Goal: Information Seeking & Learning: Learn about a topic

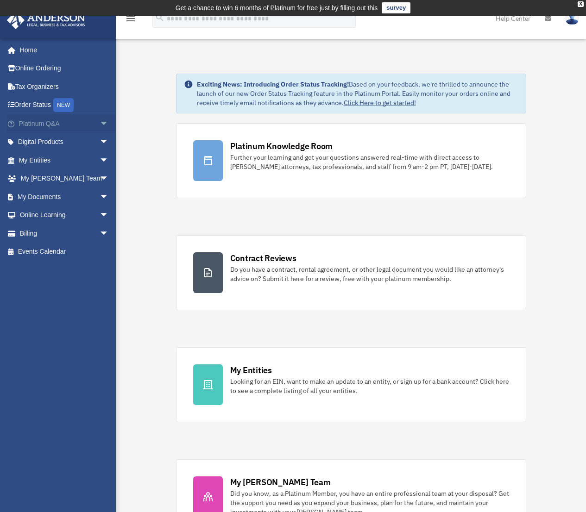
click at [100, 121] on span "arrow_drop_down" at bounding box center [109, 123] width 19 height 19
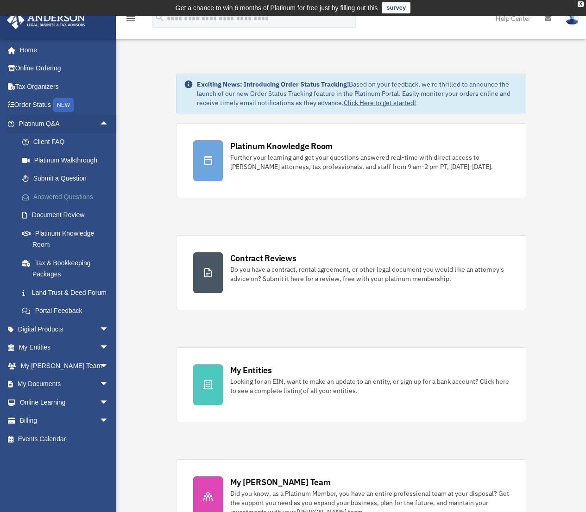
click at [85, 194] on link "Answered Questions" at bounding box center [68, 196] width 110 height 19
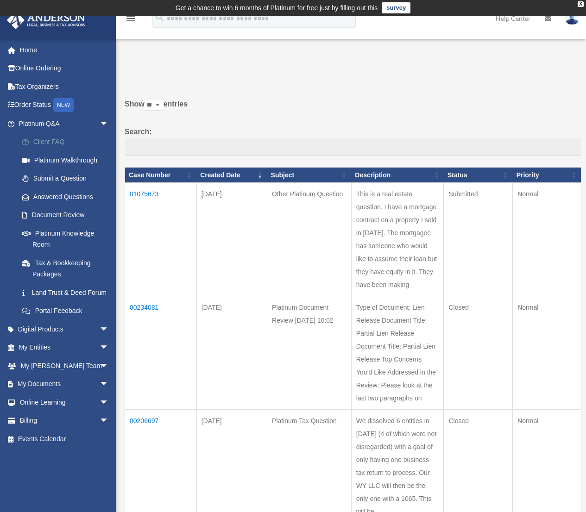
click at [59, 142] on link "Client FAQ" at bounding box center [68, 142] width 110 height 19
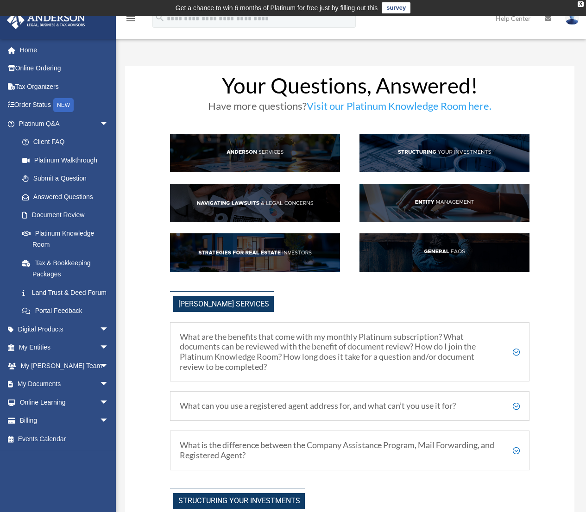
click at [518, 350] on h5 "What are the benefits that come with my monthly Platinum subscription? What doc…" at bounding box center [350, 352] width 340 height 40
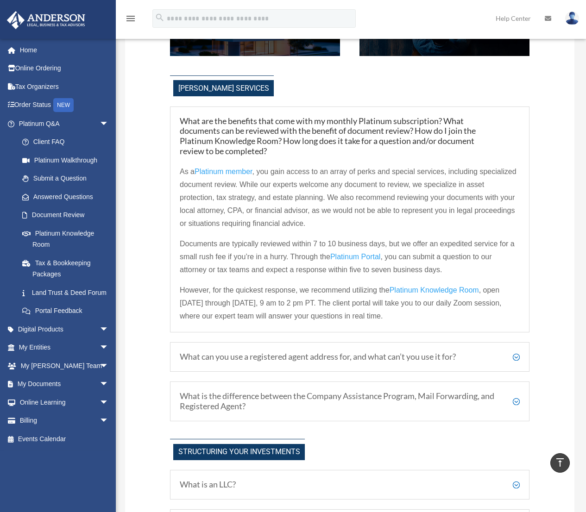
scroll to position [216, 0]
click at [453, 289] on span "Platinum Knowledge Room" at bounding box center [433, 290] width 89 height 8
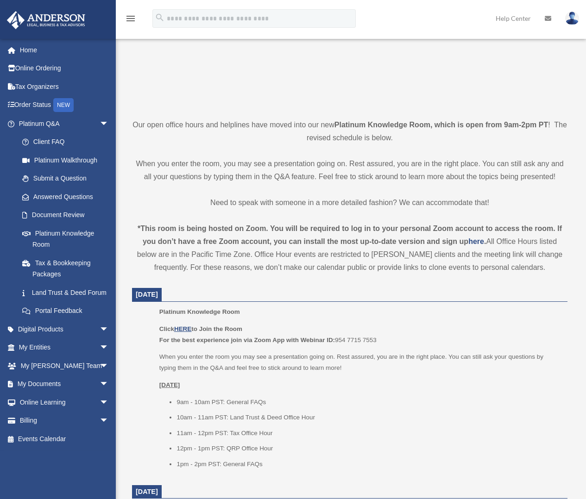
scroll to position [155, 0]
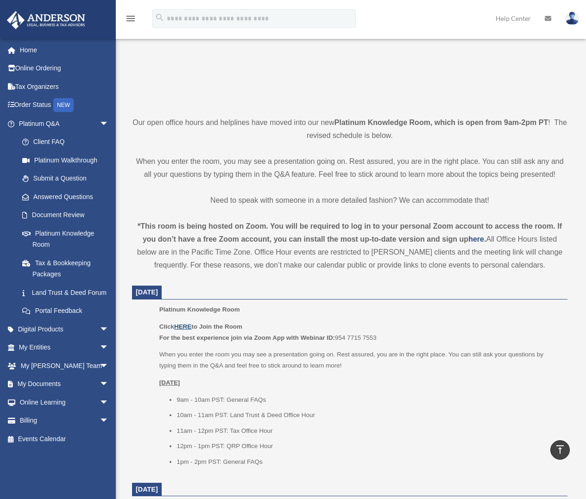
click at [186, 324] on u "HERE" at bounding box center [182, 326] width 17 height 7
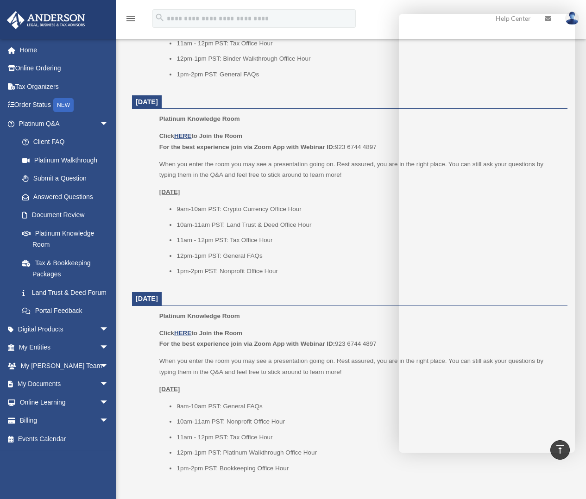
scroll to position [948, 0]
